Goal: Information Seeking & Learning: Learn about a topic

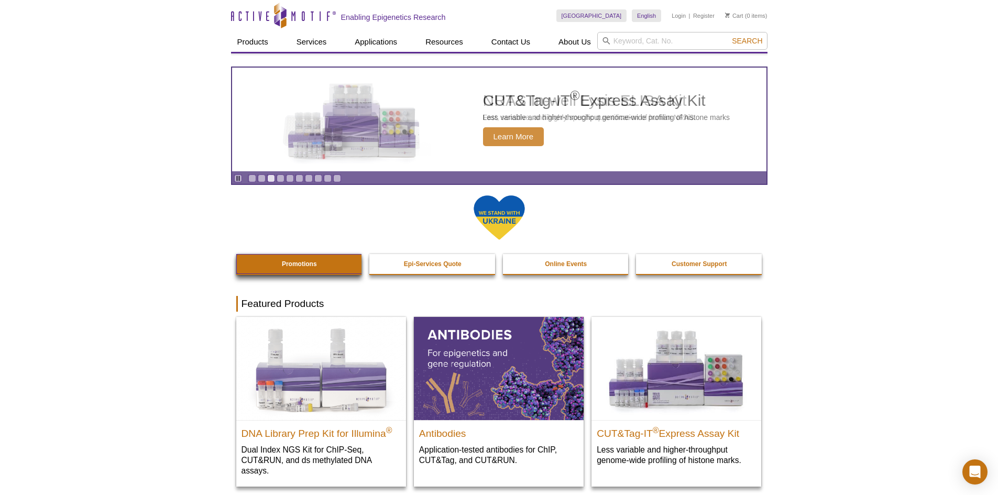
click at [309, 258] on link "Promotions" at bounding box center [299, 264] width 127 height 20
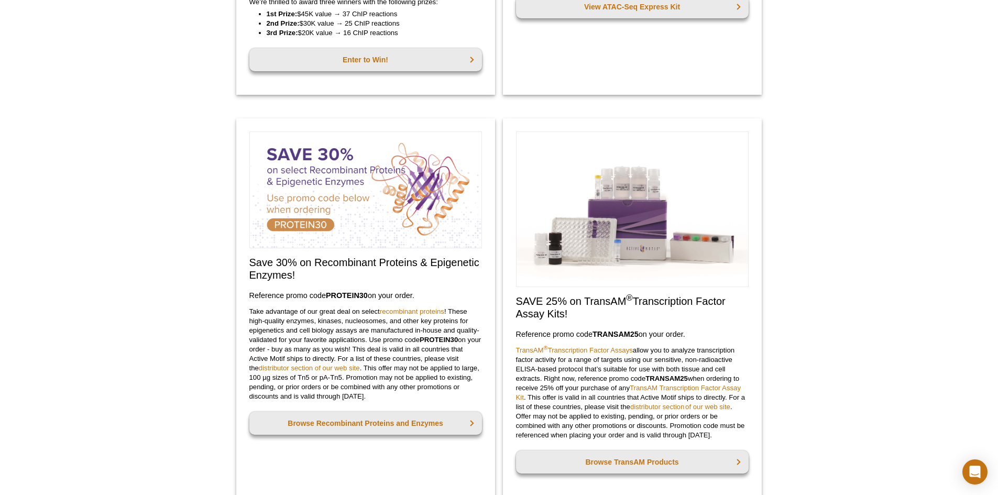
scroll to position [351, 0]
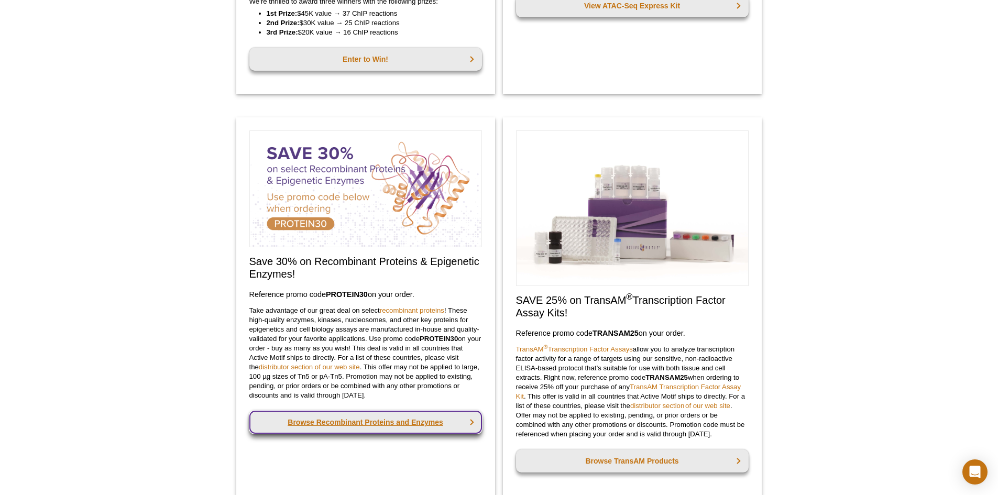
click at [357, 429] on link "Browse Recombinant Proteins and Enzymes" at bounding box center [365, 422] width 233 height 23
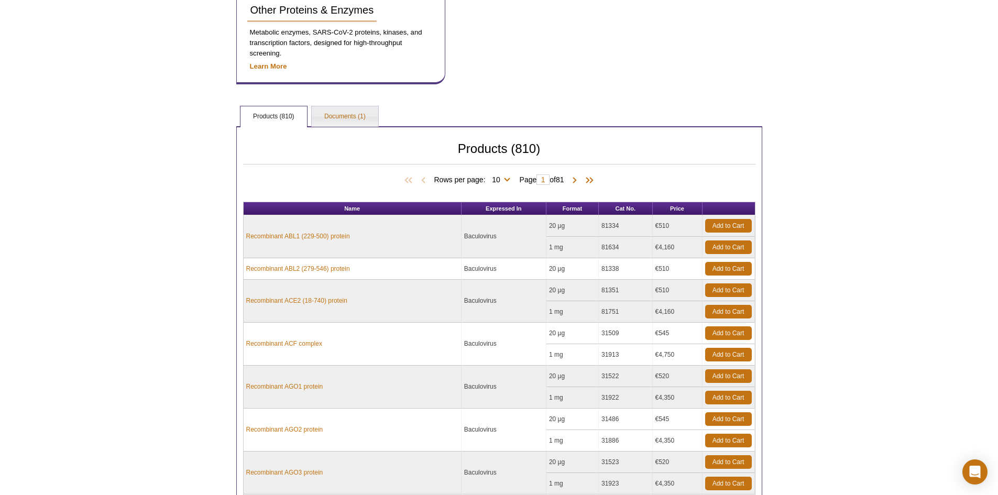
scroll to position [629, 0]
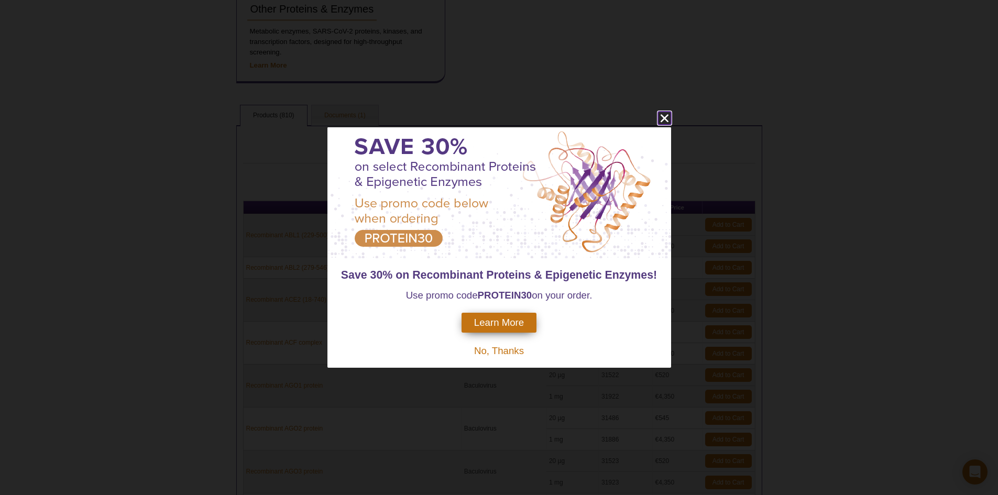
click at [667, 119] on icon "close" at bounding box center [664, 118] width 13 height 13
